Goal: Task Accomplishment & Management: Complete application form

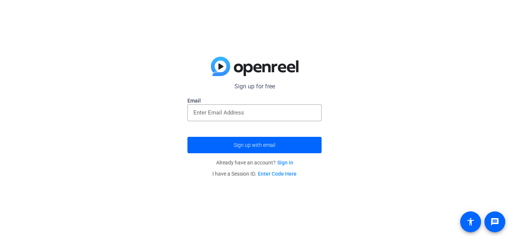
click at [260, 125] on div at bounding box center [255, 125] width 134 height 8
click at [261, 119] on div at bounding box center [255, 112] width 122 height 17
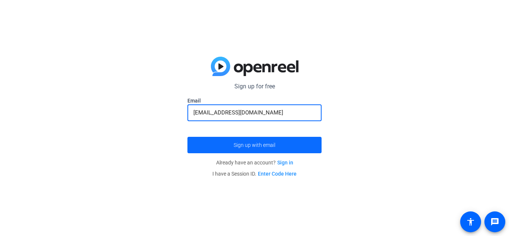
type input "[EMAIL_ADDRESS][DOMAIN_NAME]"
click at [268, 151] on span "submit" at bounding box center [255, 145] width 134 height 18
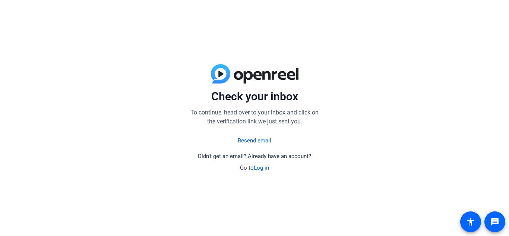
click at [253, 144] on link "Resend email" at bounding box center [255, 140] width 34 height 9
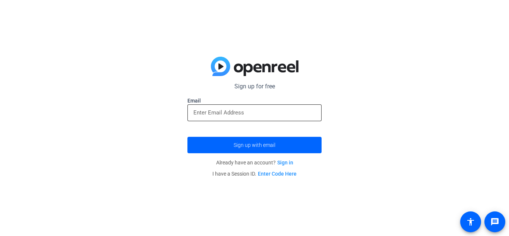
click at [234, 111] on input "email" at bounding box center [255, 112] width 122 height 9
type input "[EMAIL_ADDRESS][DOMAIN_NAME]"
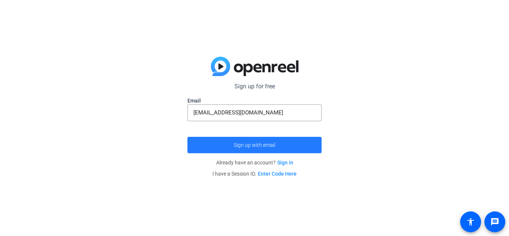
click at [265, 140] on span "submit" at bounding box center [255, 145] width 134 height 18
